Goal: Task Accomplishment & Management: Complete application form

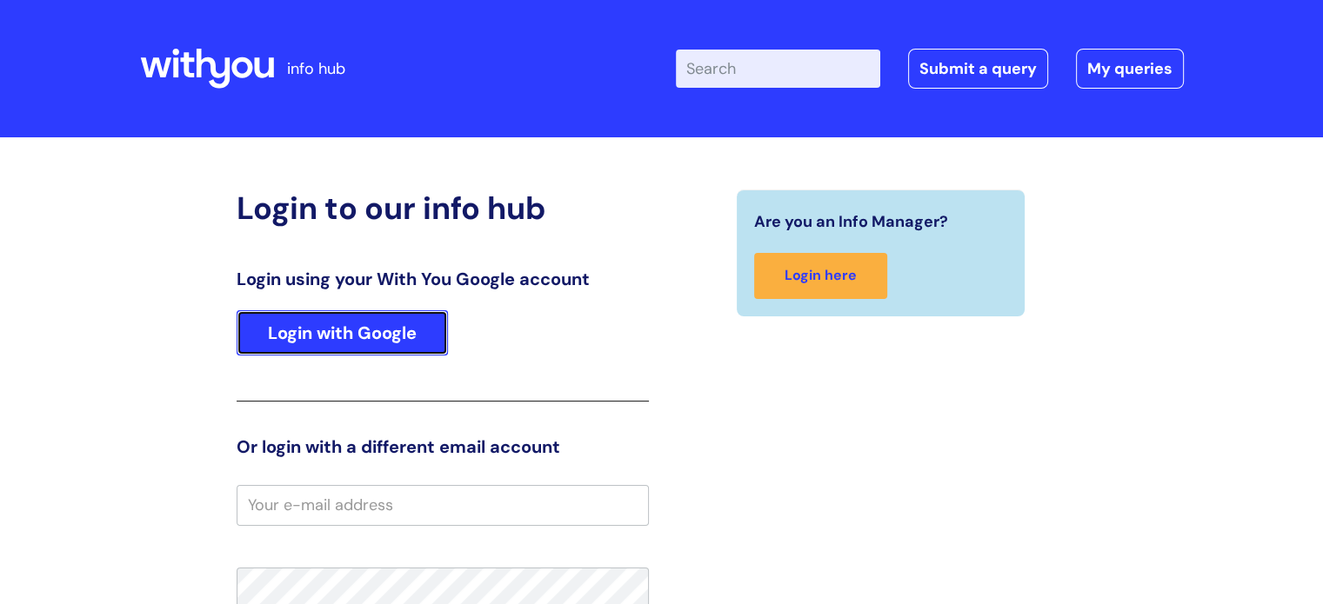
click at [323, 335] on link "Login with Google" at bounding box center [342, 332] width 211 height 45
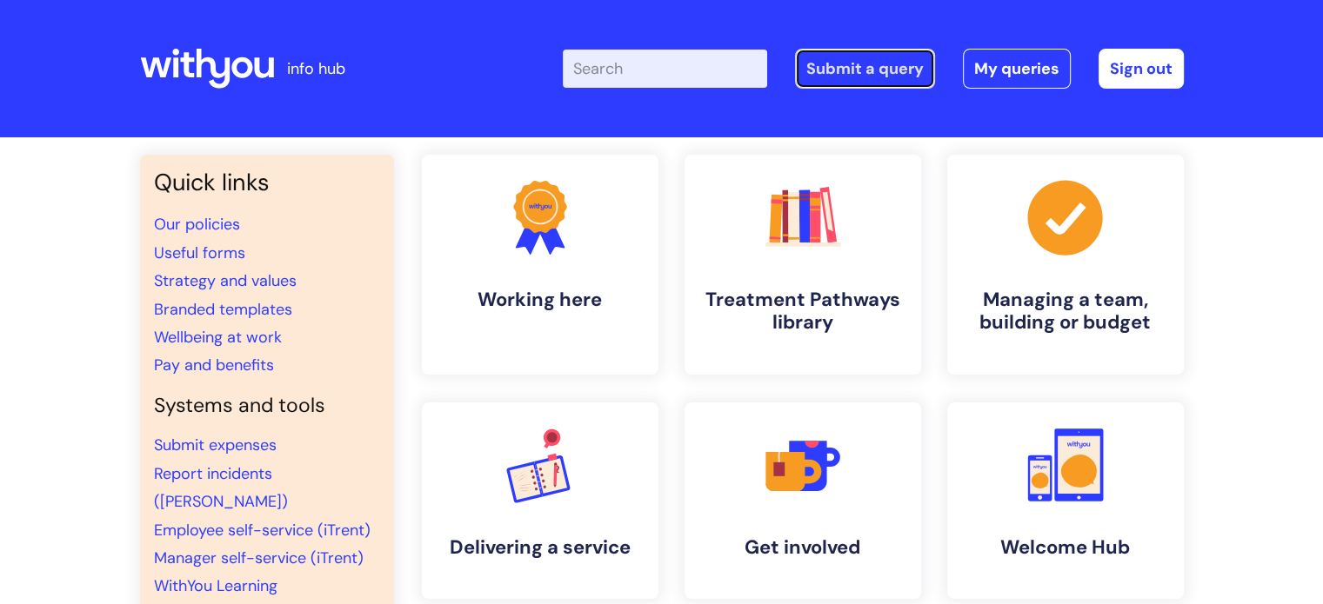
click at [863, 63] on link "Submit a query" at bounding box center [865, 69] width 140 height 40
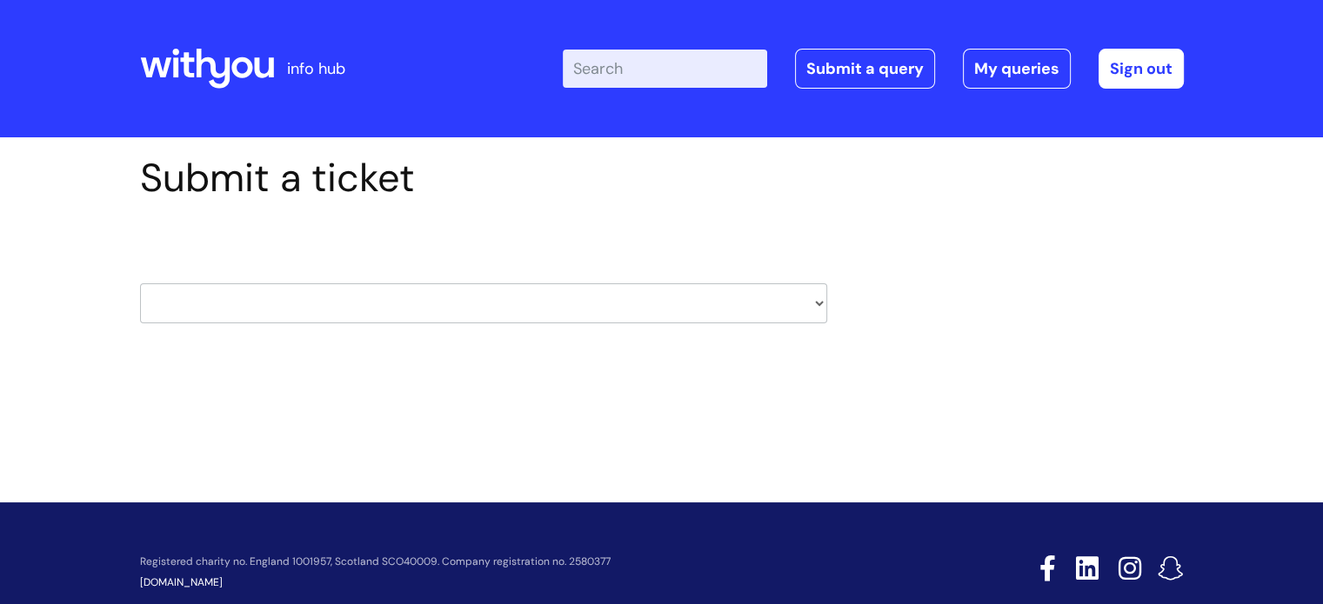
click at [820, 309] on select "HR / People IT and Support Clinical Drug Alerts Finance Accounts Data Support T…" at bounding box center [483, 303] width 687 height 40
select select "it_and_support"
click at [140, 283] on select "HR / People IT and Support Clinical Drug Alerts Finance Accounts Data Support T…" at bounding box center [483, 303] width 687 height 40
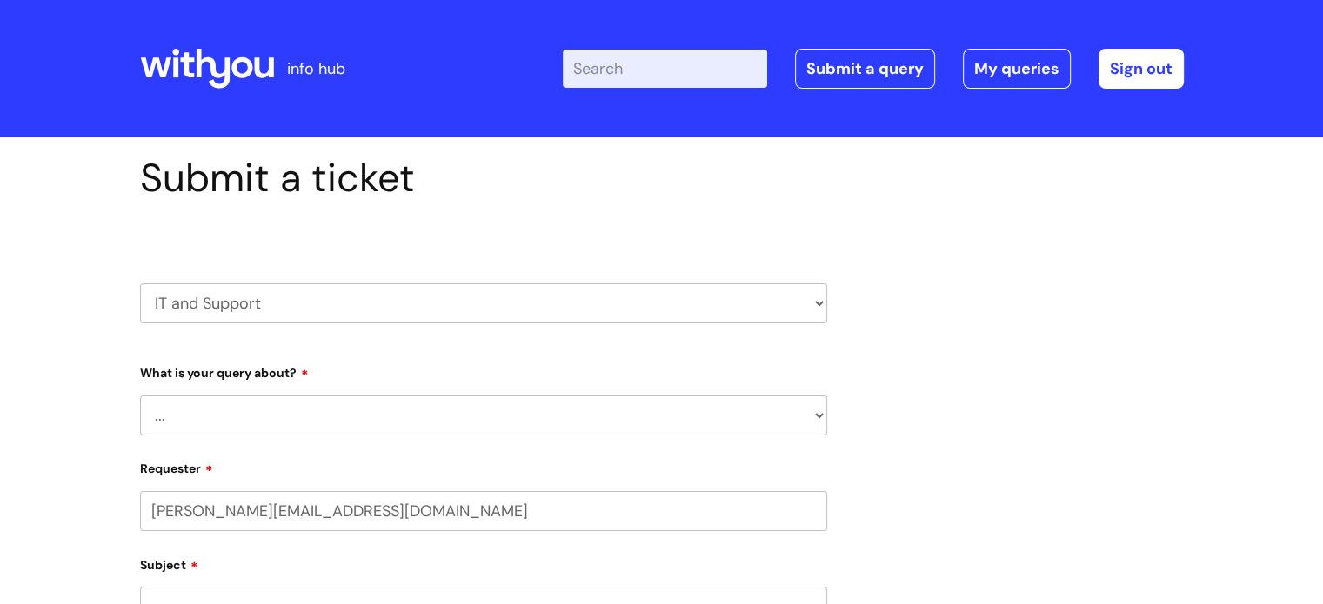
select select "80004418200"
click at [291, 423] on select "... Mobile Phone Reset & MFA Accounts, Starters and Leavers IT Hardware issue I…" at bounding box center [483, 416] width 687 height 40
select select "Accounts, Starters and Leavers"
click at [140, 396] on select "... Mobile Phone Reset & MFA Accounts, Starters and Leavers IT Hardware issue I…" at bounding box center [483, 416] width 687 height 40
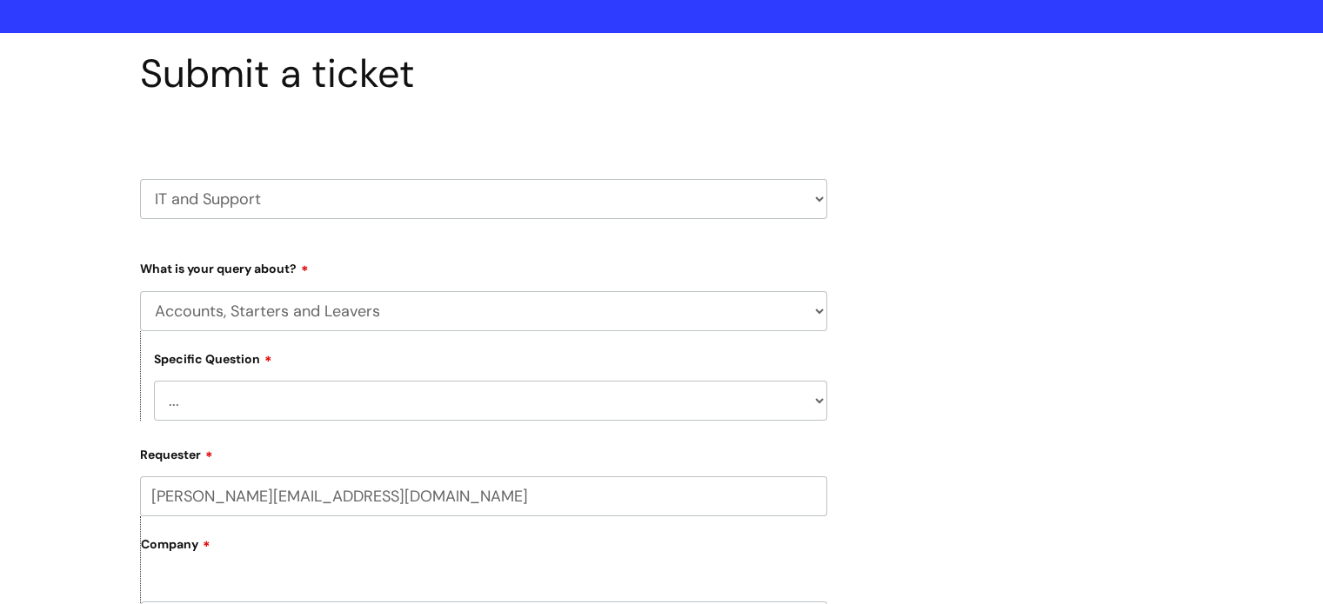
scroll to position [110, 0]
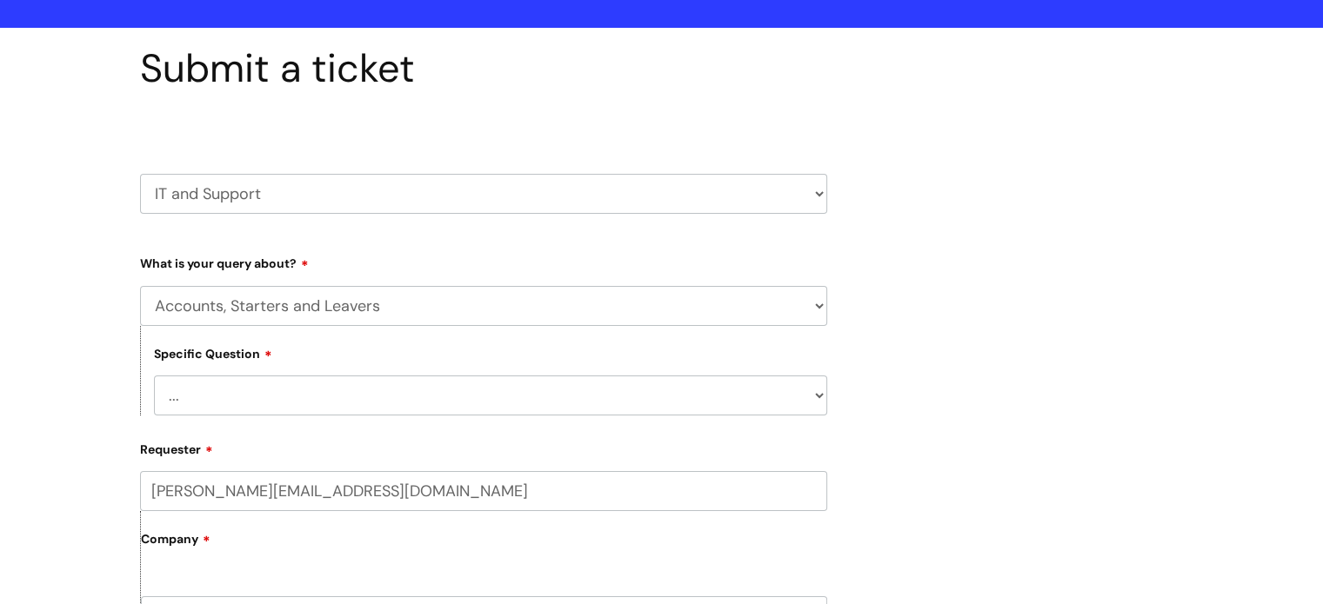
click at [364, 390] on select "... I have a new starter I have a leaver I need to make a change to an account …" at bounding box center [490, 396] width 673 height 40
select select "I have a new starter"
click at [154, 376] on select "... I have a new starter I have a leaver I need to make a change to an account …" at bounding box center [490, 396] width 673 height 40
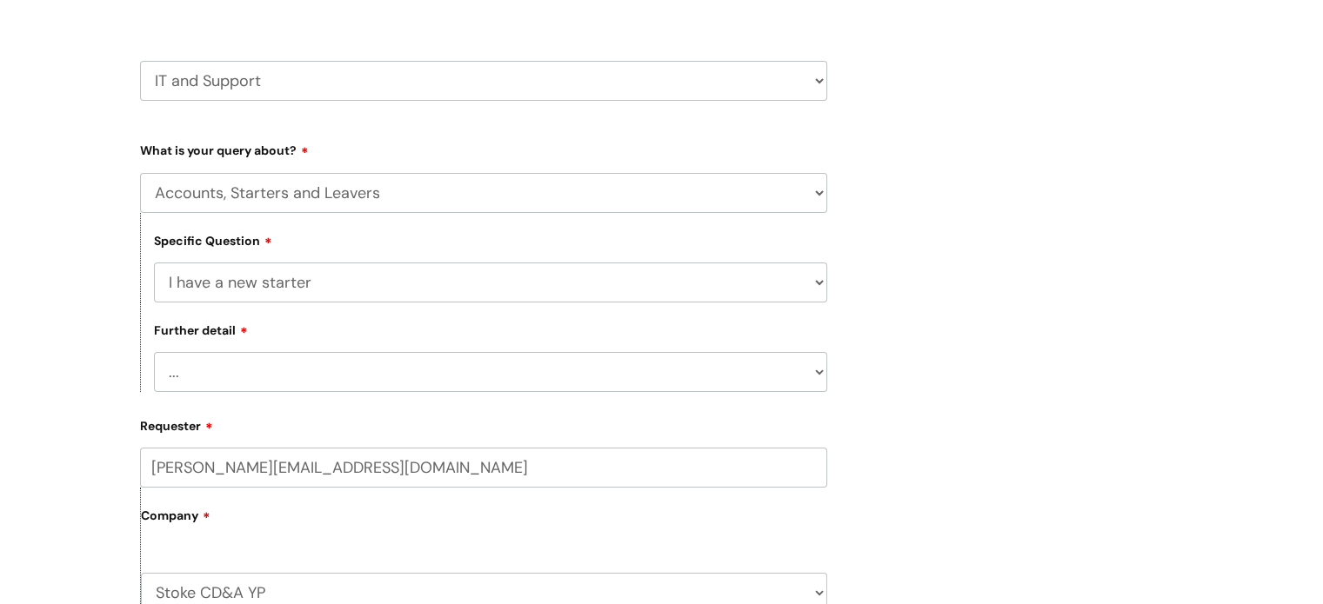
scroll to position [226, 0]
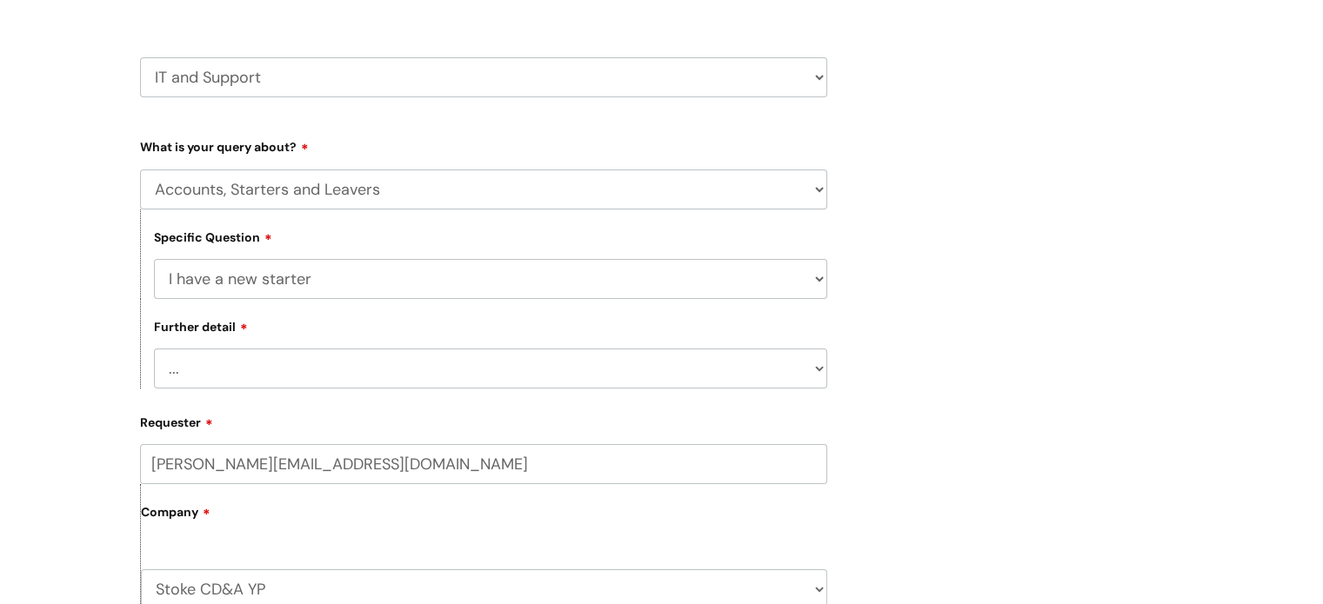
click at [316, 362] on select "... Can I have my new starter’s IT account details I need to amend the name, de…" at bounding box center [490, 369] width 673 height 40
select select "Something else"
click at [154, 349] on select "... Can I have my new starter’s IT account details I need to amend the name, de…" at bounding box center [490, 369] width 673 height 40
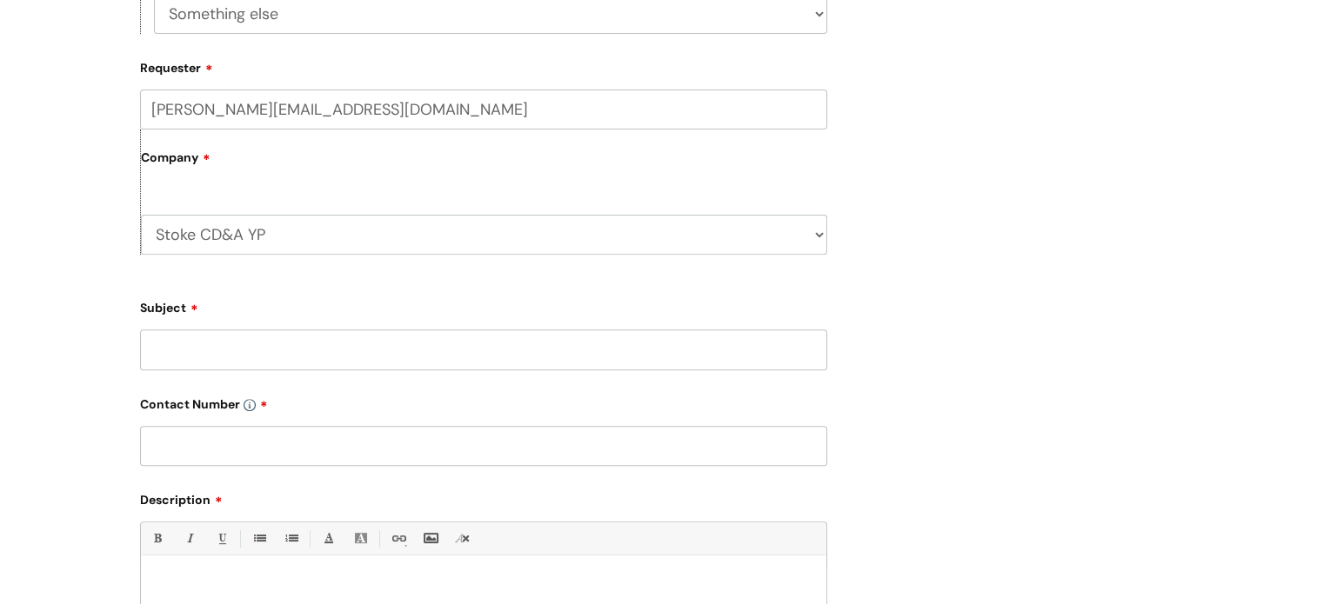
scroll to position [595, 0]
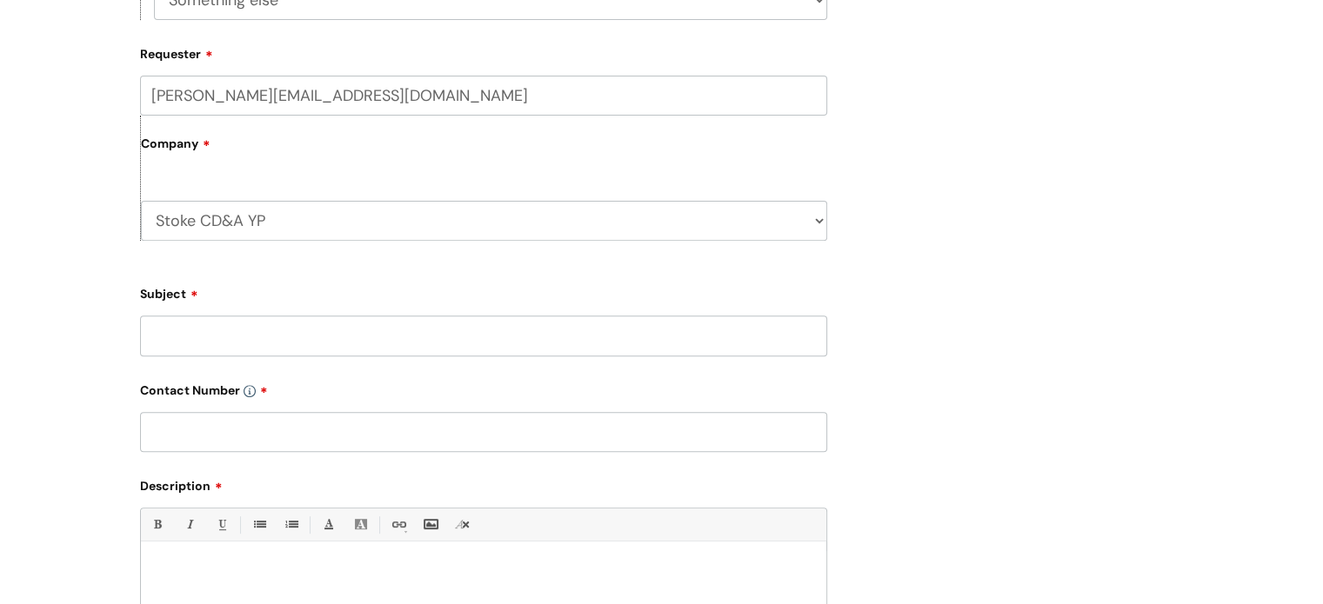
click at [170, 328] on input "Subject" at bounding box center [483, 336] width 687 height 40
type input "HI, can I request access to the SOT shared drive and the clinical drive for our…"
click at [177, 423] on input "text" at bounding box center [483, 432] width 687 height 40
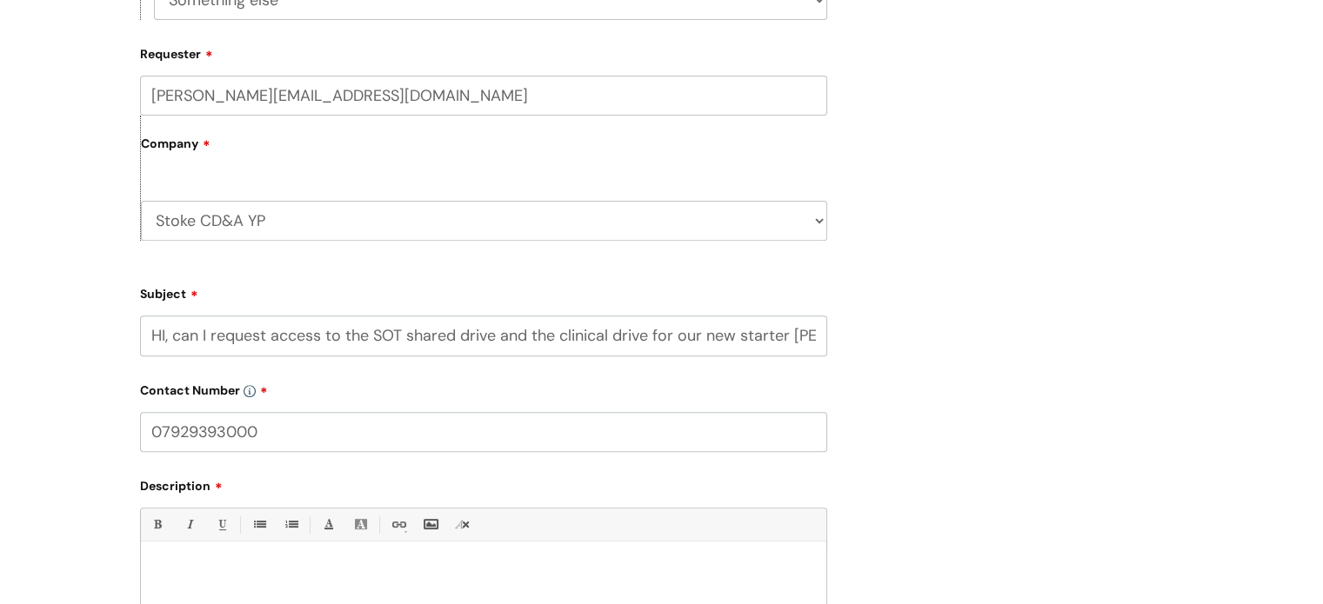
type input "07929393000"
drag, startPoint x: 149, startPoint y: 334, endPoint x: 884, endPoint y: 405, distance: 739.1
click at [884, 405] on div "Submit a ticket HR / People IT and Support Clinical Drug Alerts Finance Account…" at bounding box center [662, 198] width 1070 height 1276
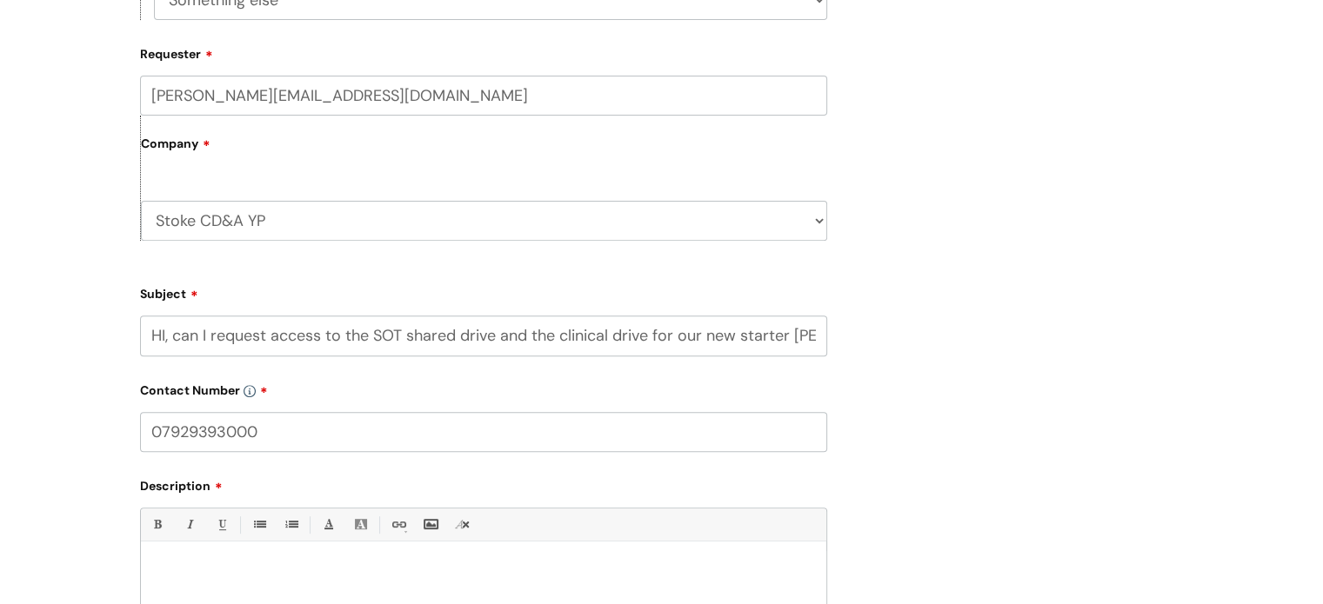
click at [162, 562] on div at bounding box center [483, 611] width 685 height 120
paste div
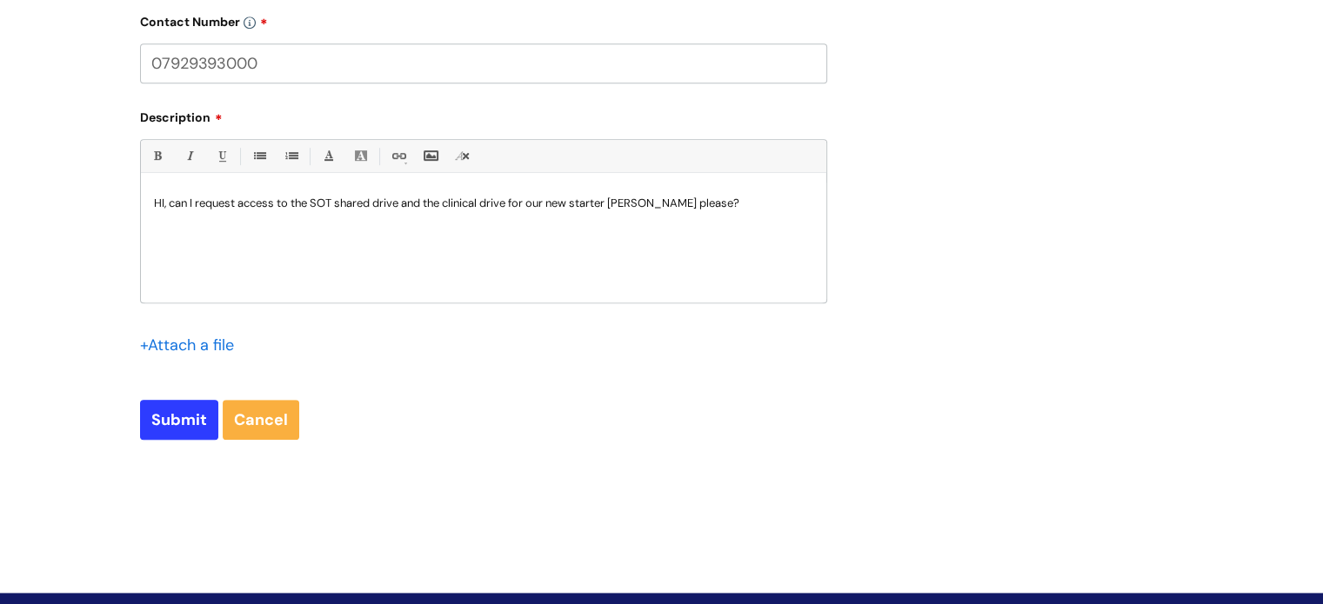
scroll to position [967, 0]
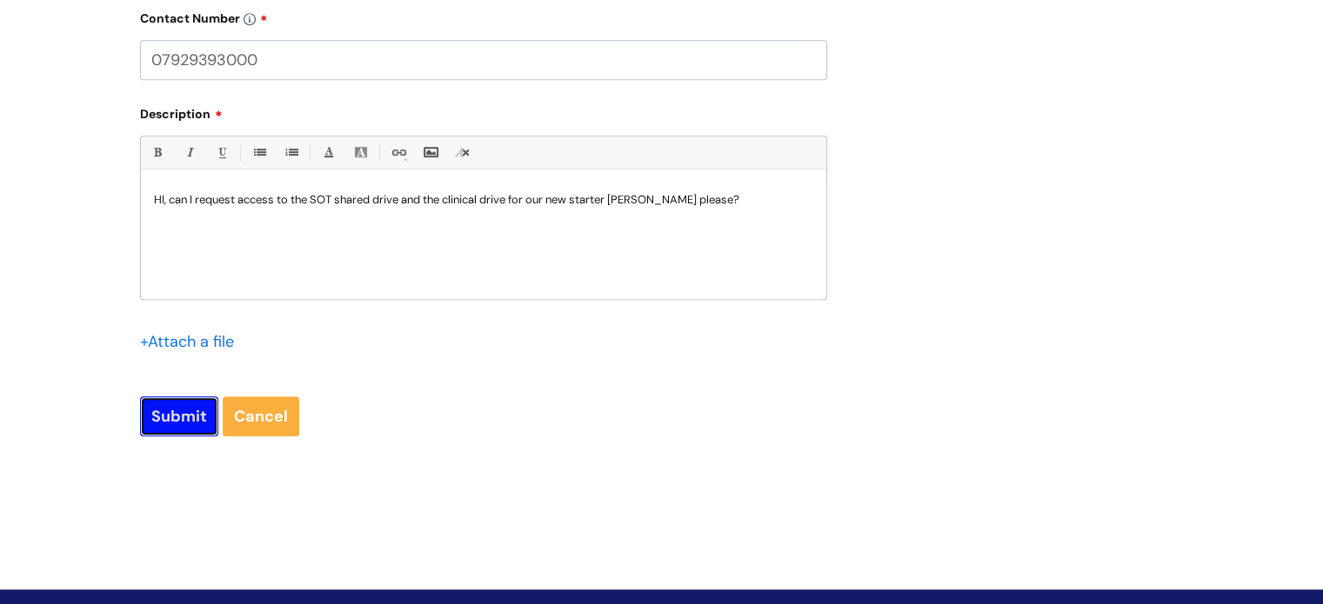
click at [167, 421] on input "Submit" at bounding box center [179, 417] width 78 height 40
type input "Please Wait..."
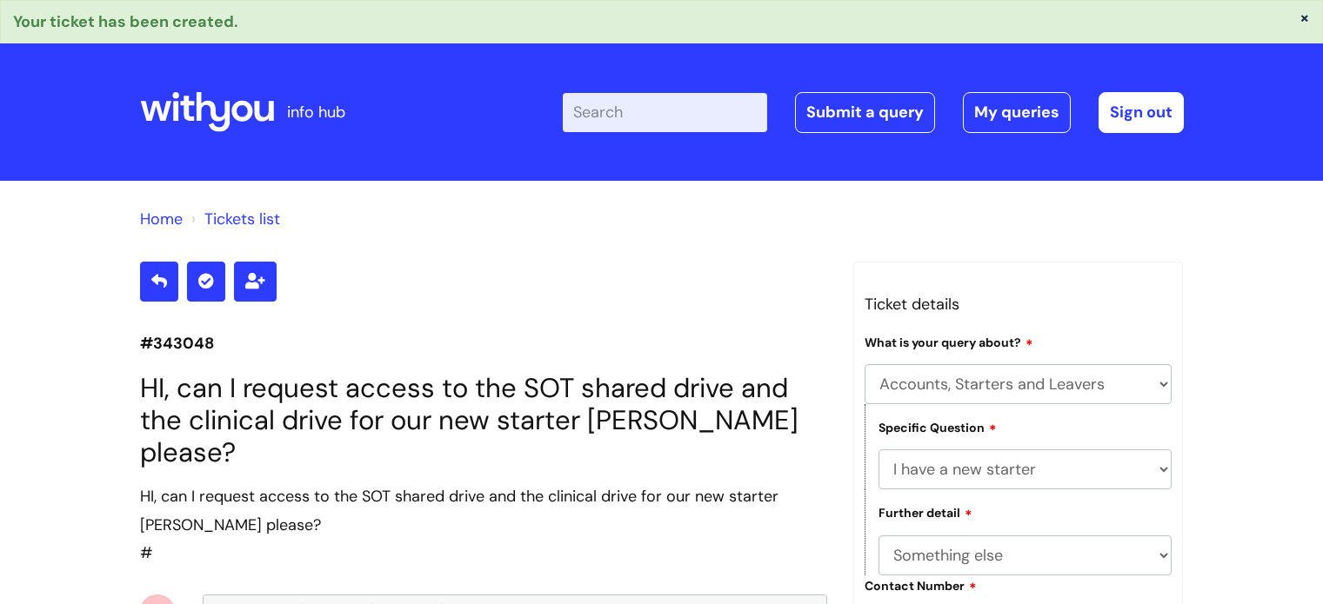
select select "Accounts, Starters and Leavers"
select select "I have a new starter"
select select "Something else"
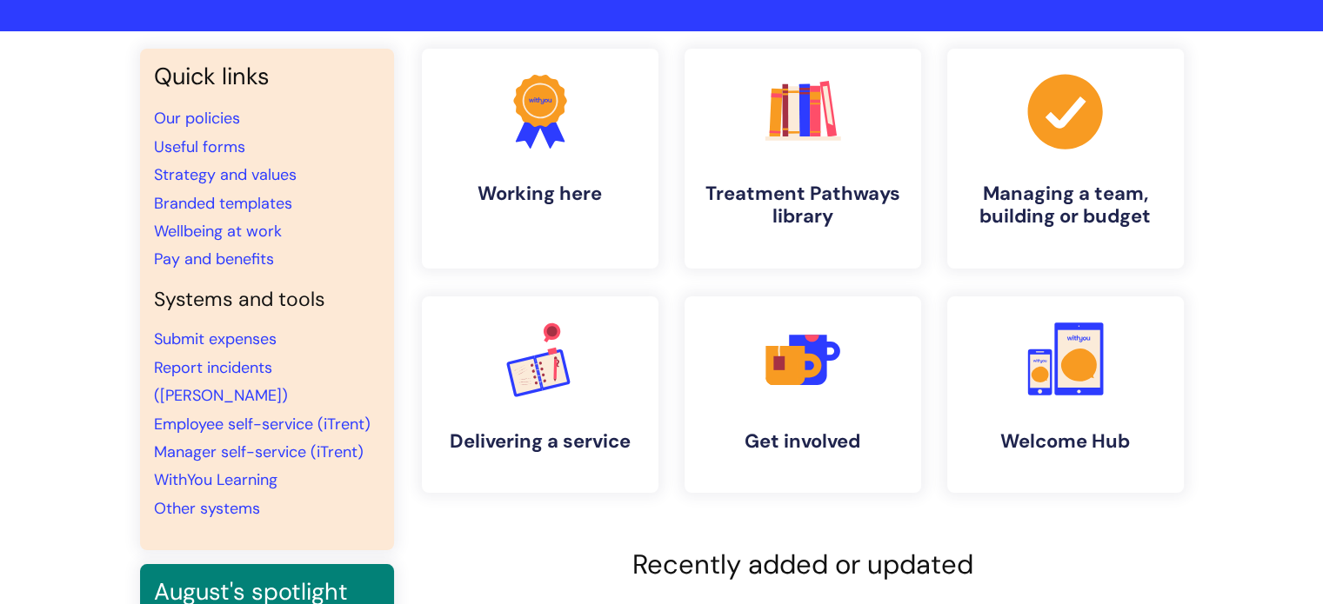
scroll to position [114, 0]
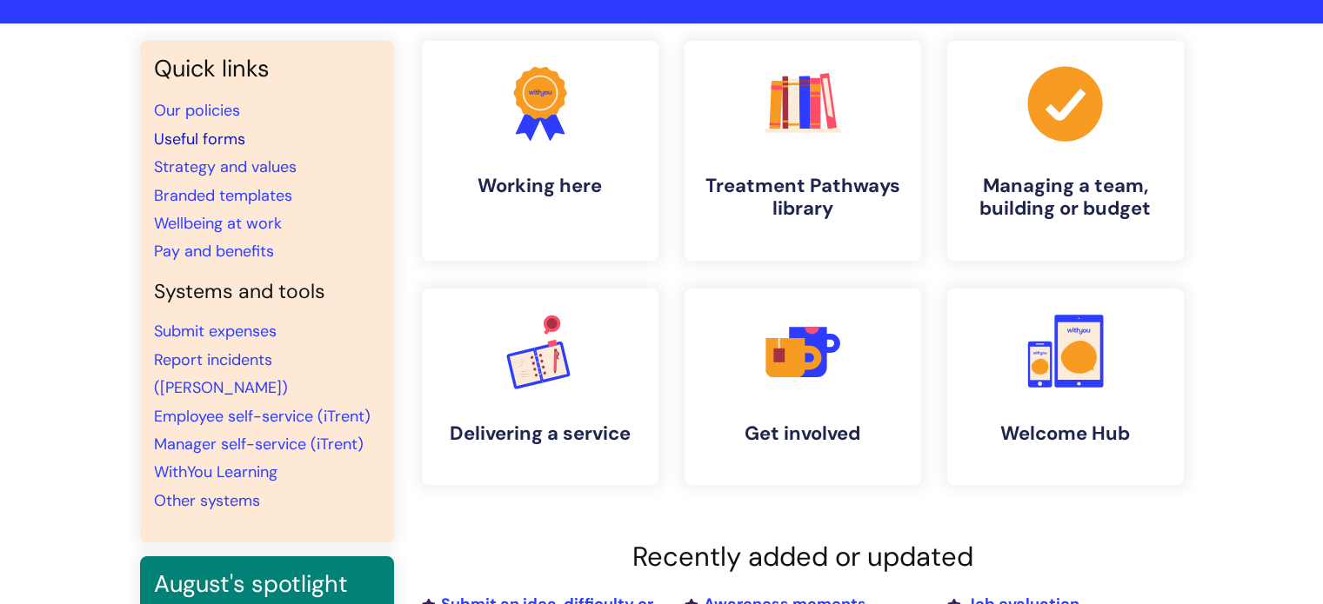
click at [197, 143] on link "Useful forms" at bounding box center [199, 139] width 91 height 21
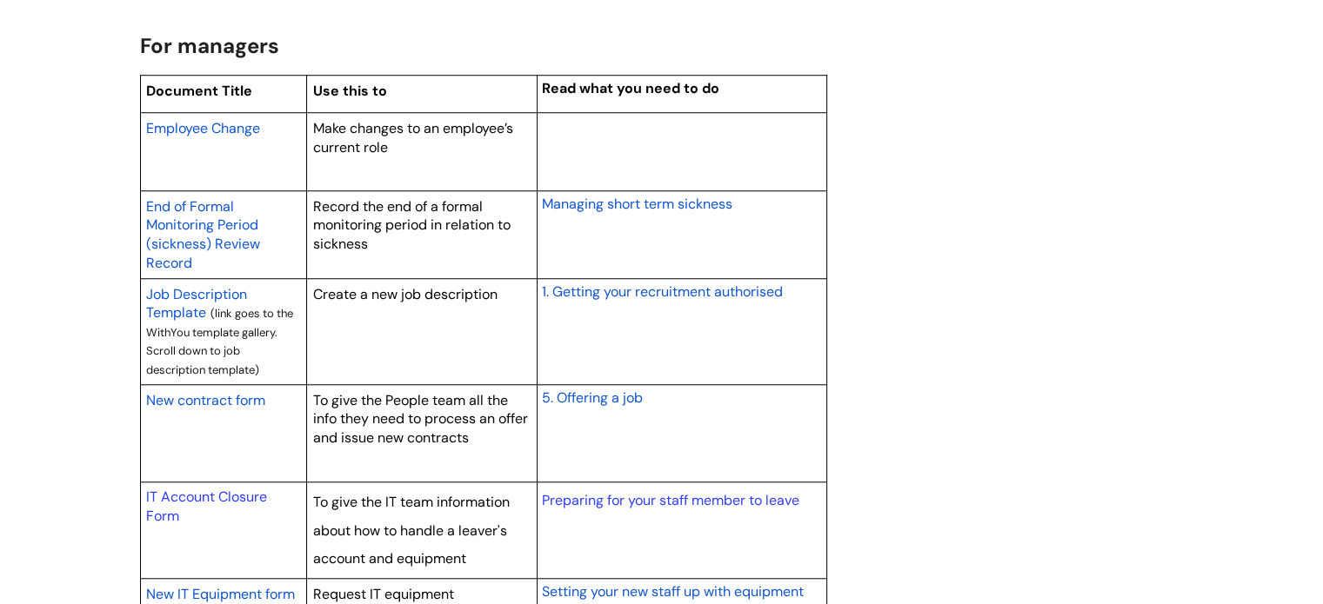
scroll to position [1430, 0]
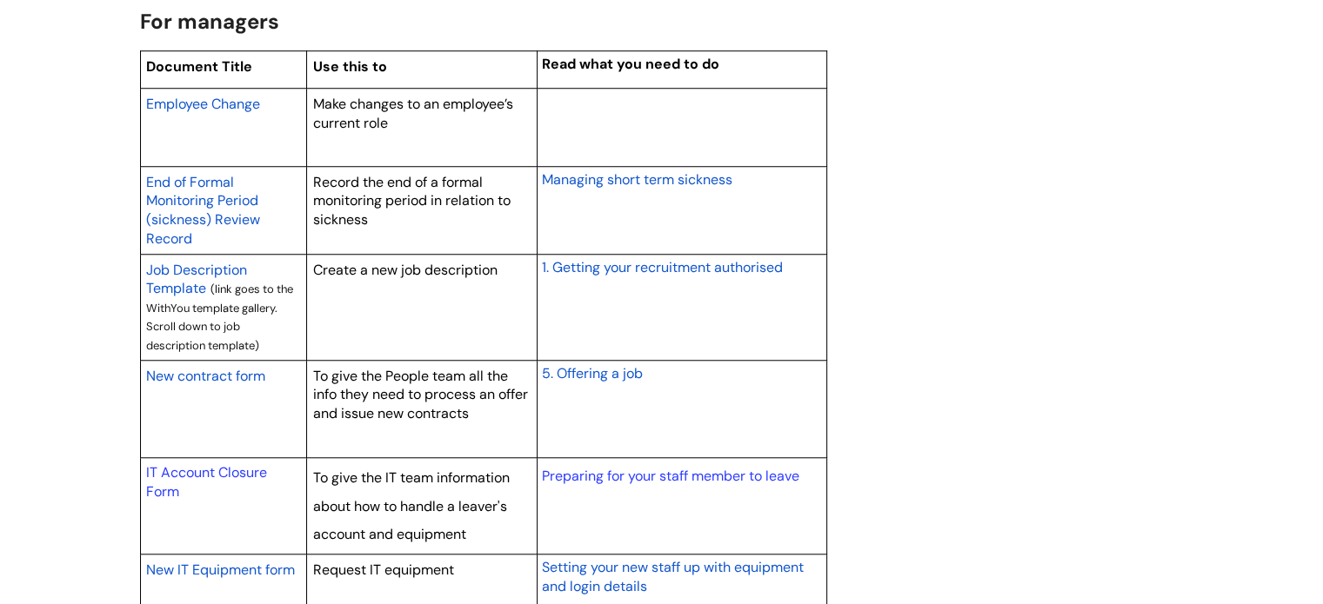
click at [216, 380] on span "New contract form" at bounding box center [205, 376] width 119 height 18
